Goal: Task Accomplishment & Management: Complete application form

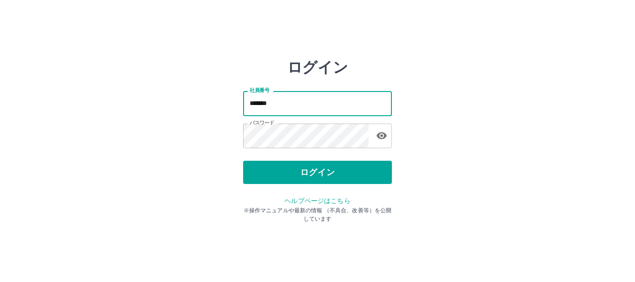
click at [329, 110] on input "*******" at bounding box center [317, 103] width 149 height 25
type input "*******"
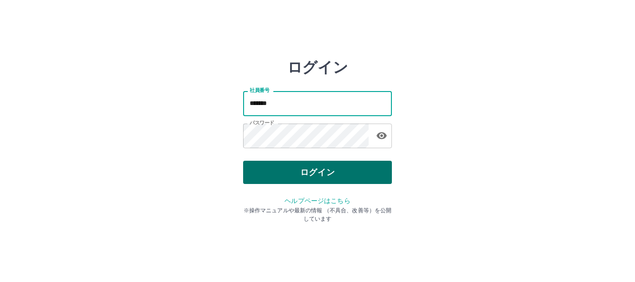
click at [322, 174] on button "ログイン" at bounding box center [317, 172] width 149 height 23
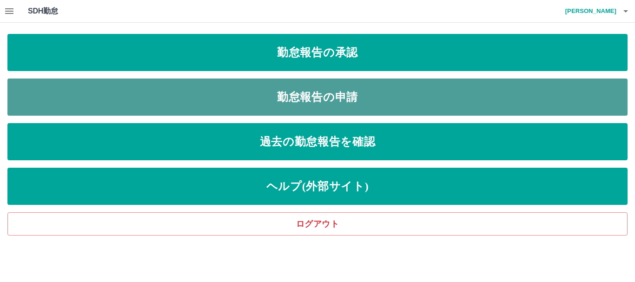
click at [450, 105] on link "勤怠報告の申請" at bounding box center [317, 97] width 620 height 37
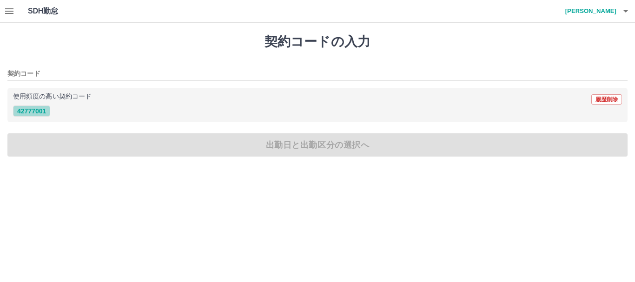
click at [46, 111] on button "42777001" at bounding box center [31, 111] width 37 height 11
type input "********"
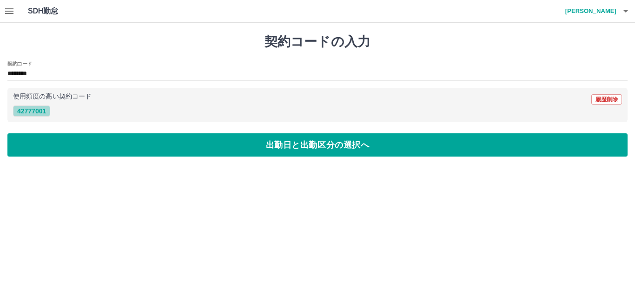
click at [42, 111] on button "42777001" at bounding box center [31, 111] width 37 height 11
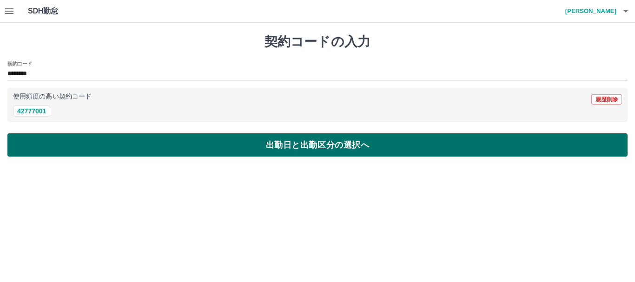
click at [98, 139] on button "出勤日と出勤区分の選択へ" at bounding box center [317, 144] width 620 height 23
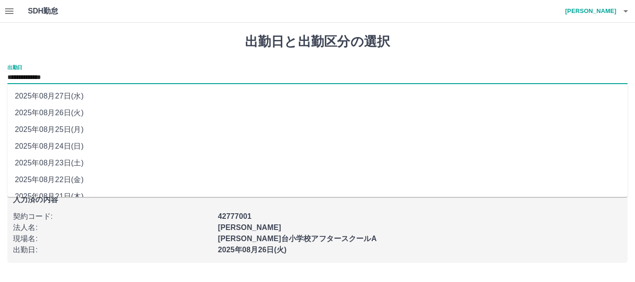
click at [74, 74] on input "**********" at bounding box center [317, 78] width 620 height 12
click at [76, 126] on li "2025年08月25日(月)" at bounding box center [317, 129] width 620 height 17
type input "**********"
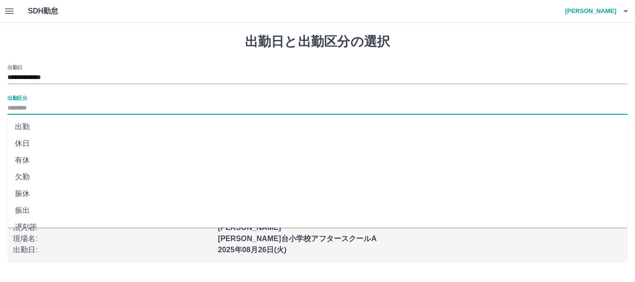
click at [77, 108] on input "出勤区分" at bounding box center [317, 109] width 620 height 12
click at [77, 121] on li "出勤" at bounding box center [317, 127] width 620 height 17
type input "**"
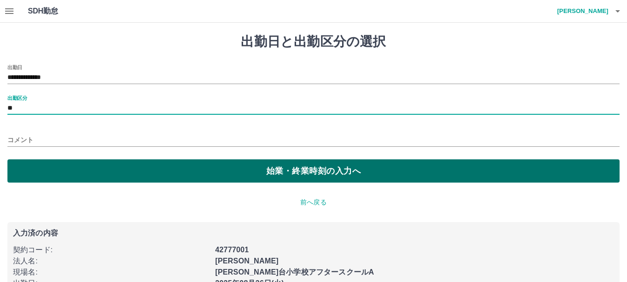
click at [87, 169] on button "始業・終業時刻の入力へ" at bounding box center [313, 170] width 612 height 23
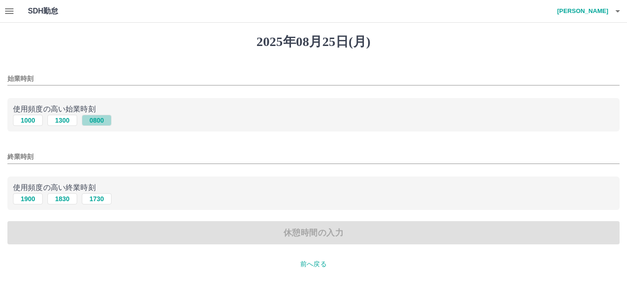
click at [99, 121] on button "0800" at bounding box center [97, 120] width 30 height 11
type input "****"
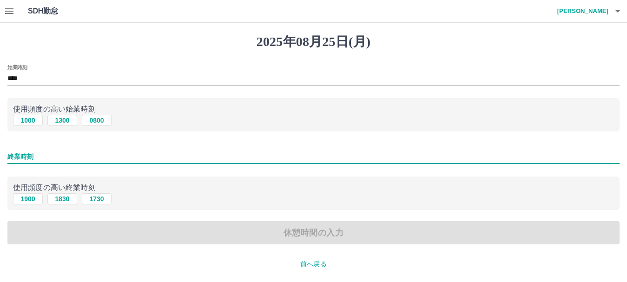
click at [75, 152] on input "終業時刻" at bounding box center [313, 156] width 612 height 13
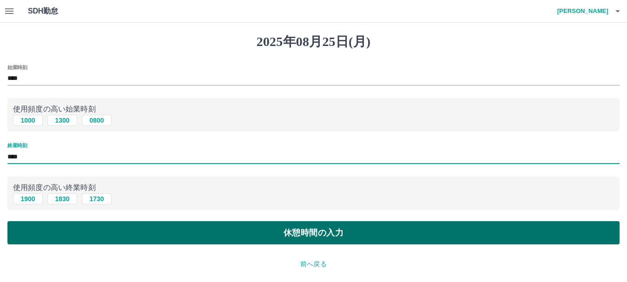
type input "****"
click at [253, 229] on button "休憩時間の入力" at bounding box center [313, 232] width 612 height 23
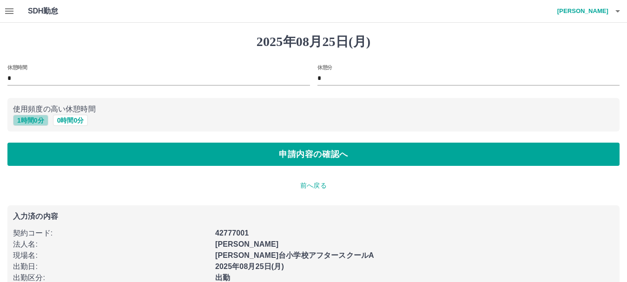
click at [39, 122] on button "1 時間 0 分" at bounding box center [30, 120] width 35 height 11
type input "*"
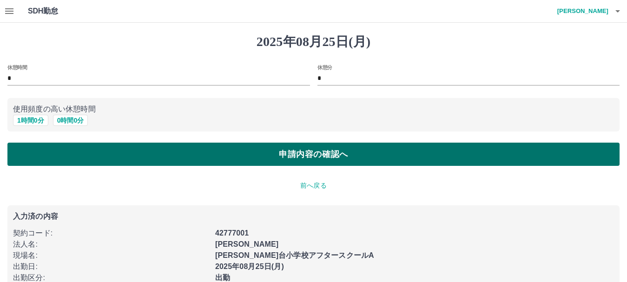
click at [123, 152] on button "申請内容の確認へ" at bounding box center [313, 154] width 612 height 23
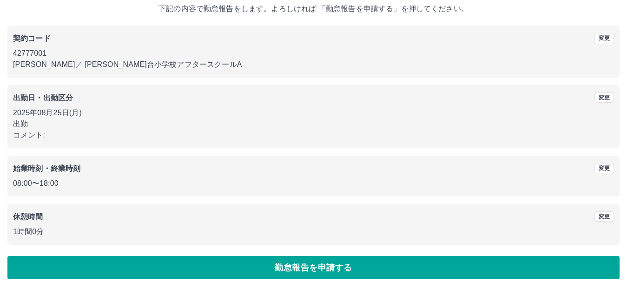
scroll to position [66, 0]
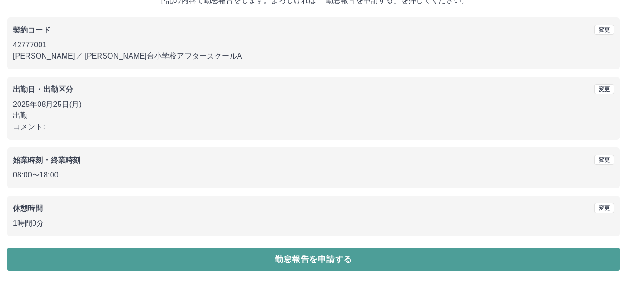
click at [244, 259] on button "勤怠報告を申請する" at bounding box center [313, 259] width 612 height 23
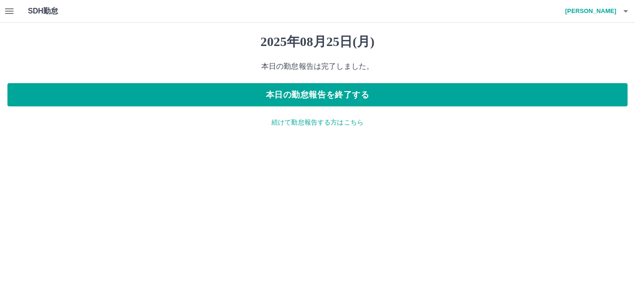
click at [10, 13] on icon "button" at bounding box center [9, 11] width 8 height 6
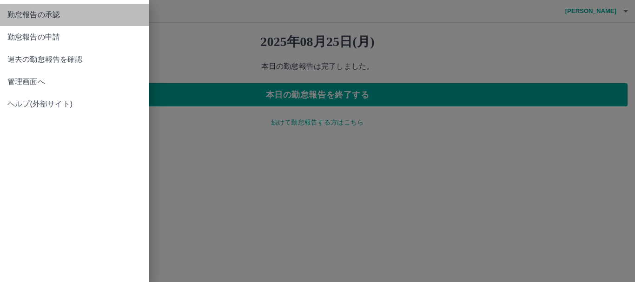
click at [17, 14] on span "勤怠報告の承認" at bounding box center [74, 14] width 134 height 11
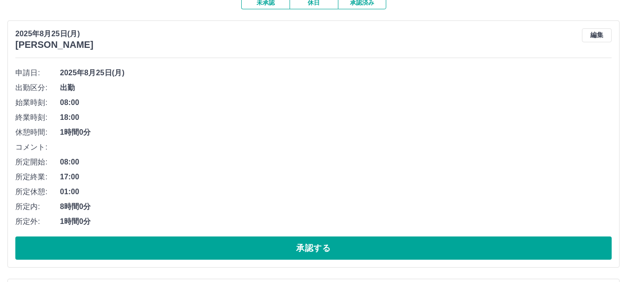
scroll to position [93, 0]
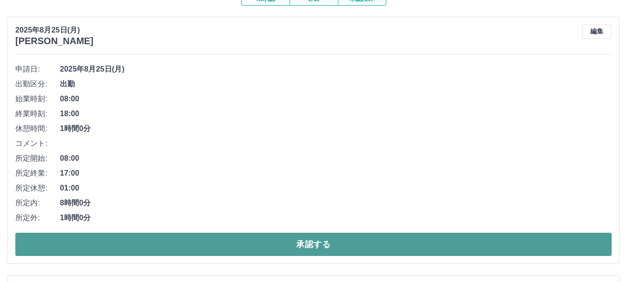
click at [548, 236] on button "承認する" at bounding box center [313, 244] width 596 height 23
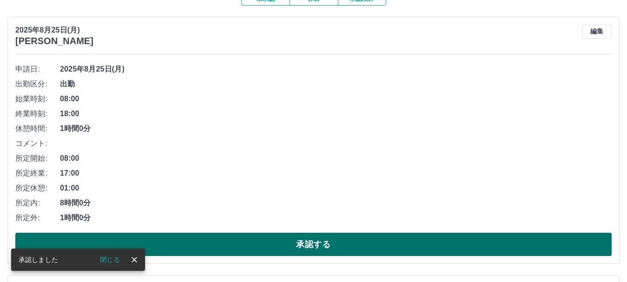
click at [553, 245] on button "承認する" at bounding box center [313, 244] width 596 height 23
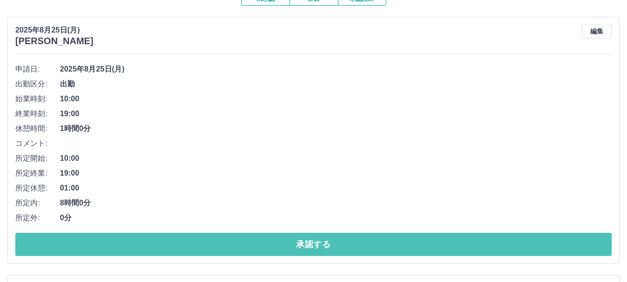
click at [397, 241] on button "承認する" at bounding box center [313, 244] width 596 height 23
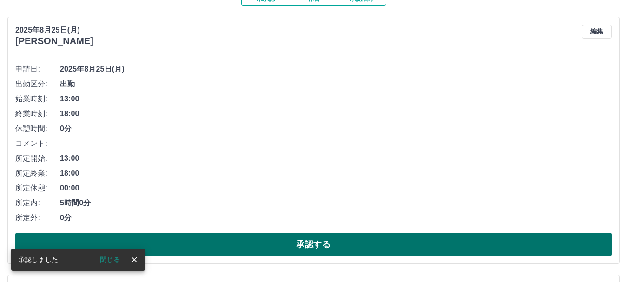
click at [394, 244] on button "承認する" at bounding box center [313, 244] width 596 height 23
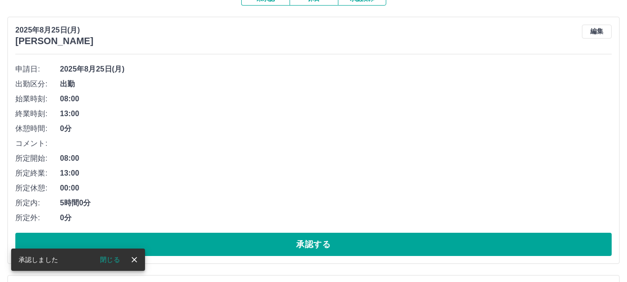
click at [392, 244] on button "承認する" at bounding box center [313, 244] width 596 height 23
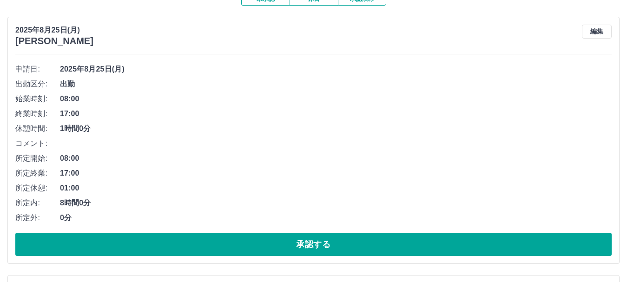
click at [391, 244] on button "承認する" at bounding box center [313, 244] width 596 height 23
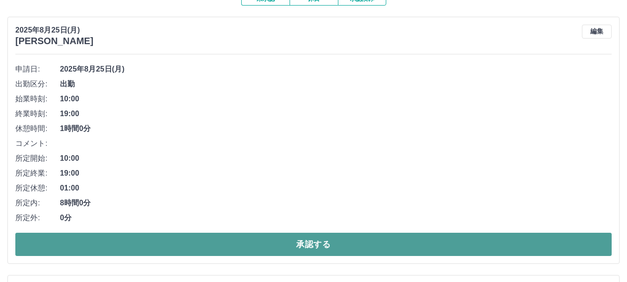
click at [389, 243] on button "承認する" at bounding box center [313, 244] width 596 height 23
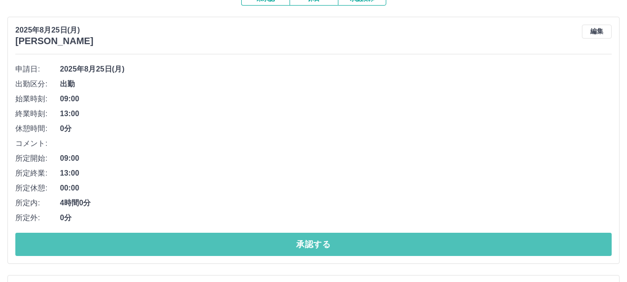
click at [389, 243] on button "承認する" at bounding box center [313, 244] width 596 height 23
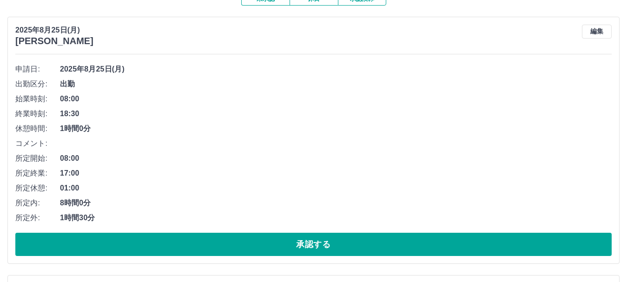
click at [389, 243] on button "承認する" at bounding box center [313, 244] width 596 height 23
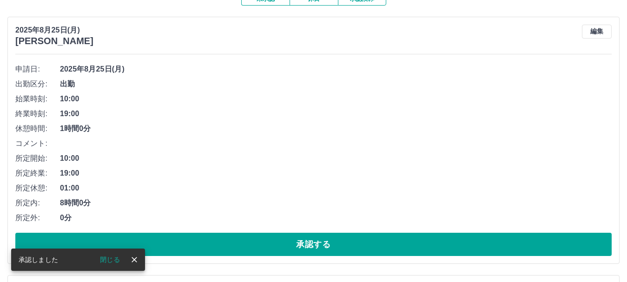
click at [389, 243] on button "承認する" at bounding box center [313, 244] width 596 height 23
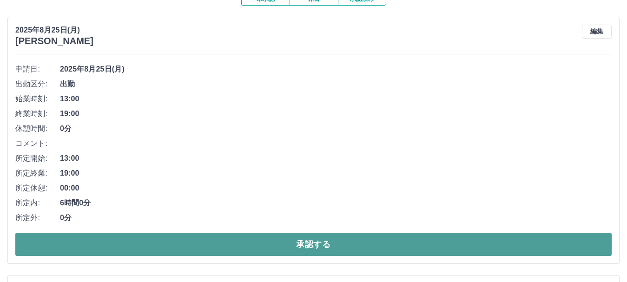
click at [388, 243] on button "承認する" at bounding box center [313, 244] width 596 height 23
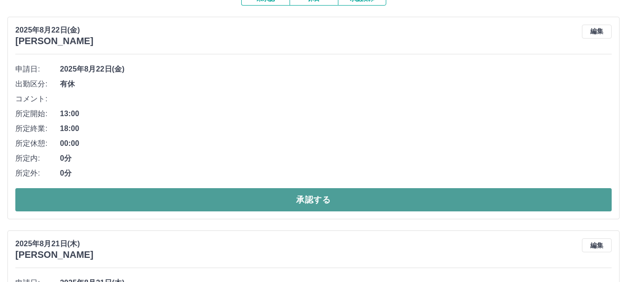
click at [416, 201] on button "承認する" at bounding box center [313, 199] width 596 height 23
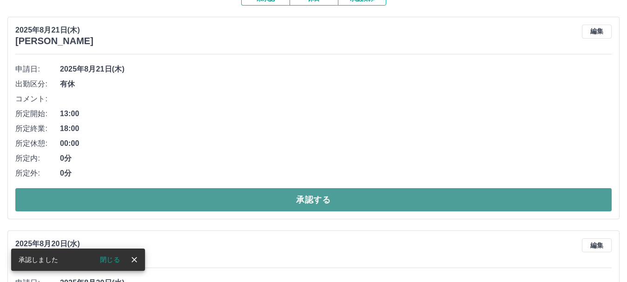
click at [411, 199] on button "承認する" at bounding box center [313, 199] width 596 height 23
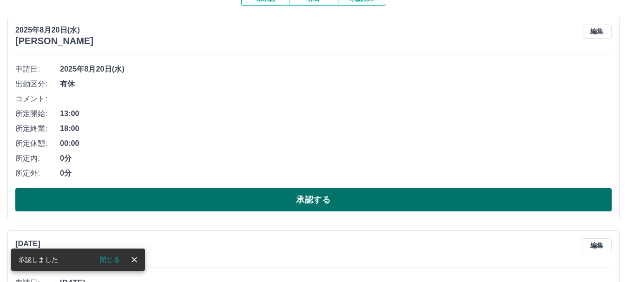
click at [413, 200] on button "承認する" at bounding box center [313, 199] width 596 height 23
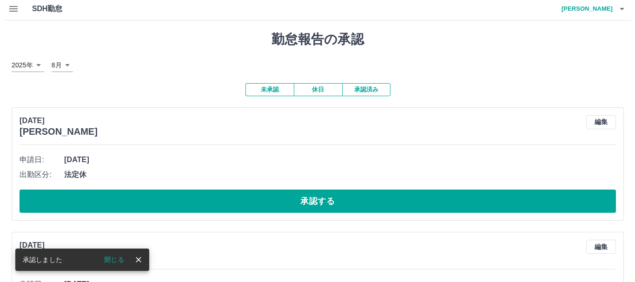
scroll to position [0, 0]
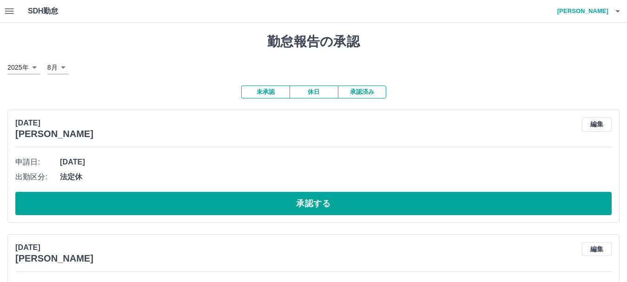
click at [618, 10] on icon "button" at bounding box center [617, 11] width 5 height 2
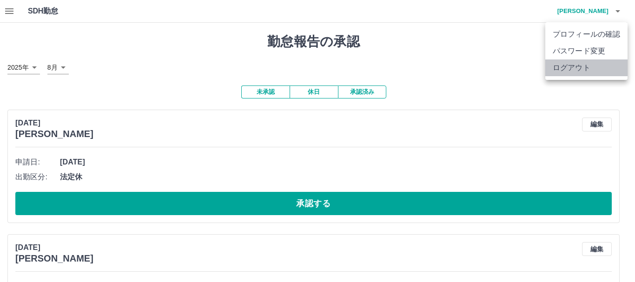
click at [580, 65] on li "ログアウト" at bounding box center [586, 67] width 82 height 17
